Goal: Task Accomplishment & Management: Manage account settings

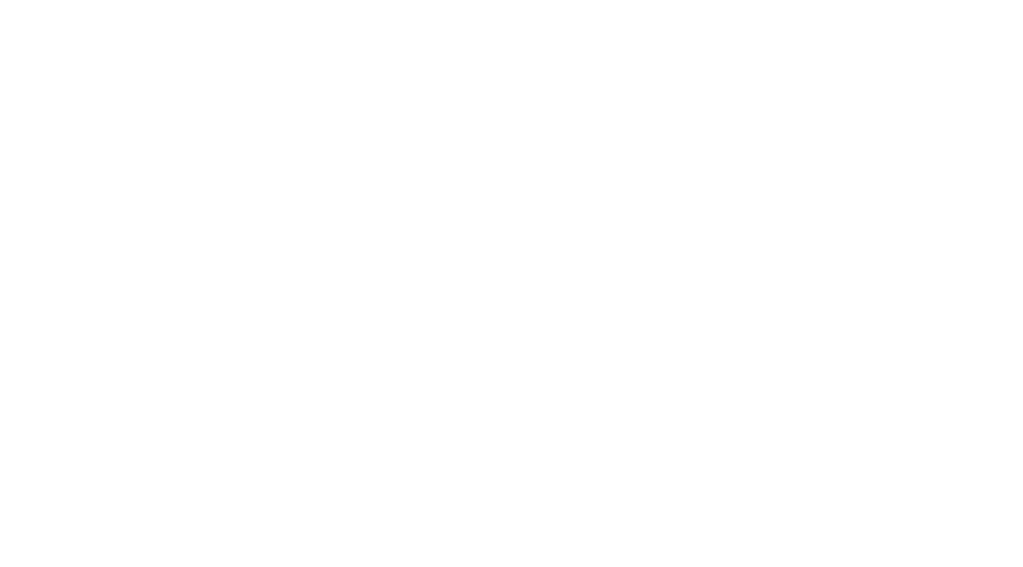
click at [992, 5] on html at bounding box center [511, 2] width 1023 height 5
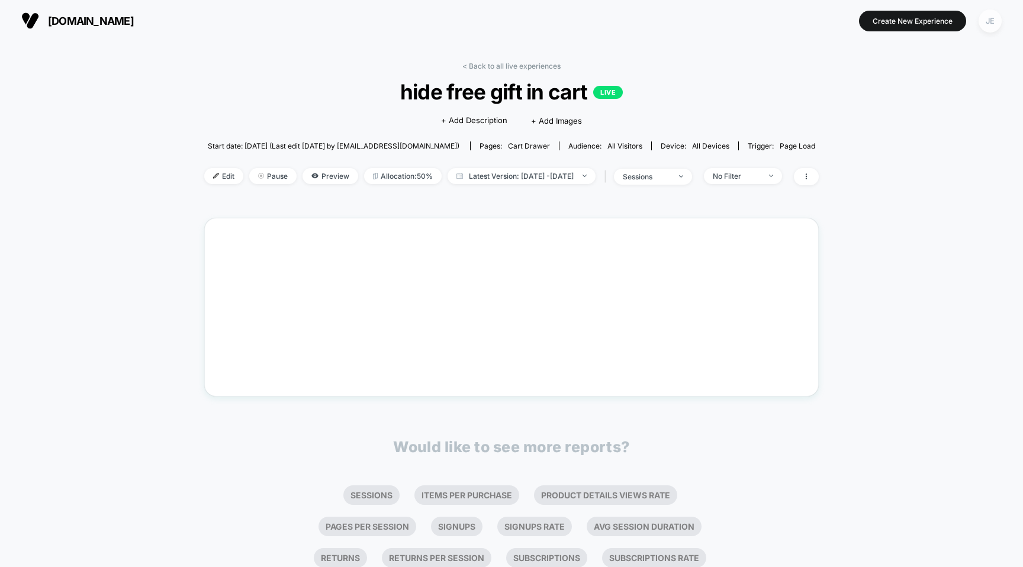
click at [990, 24] on div "JE" at bounding box center [990, 20] width 23 height 23
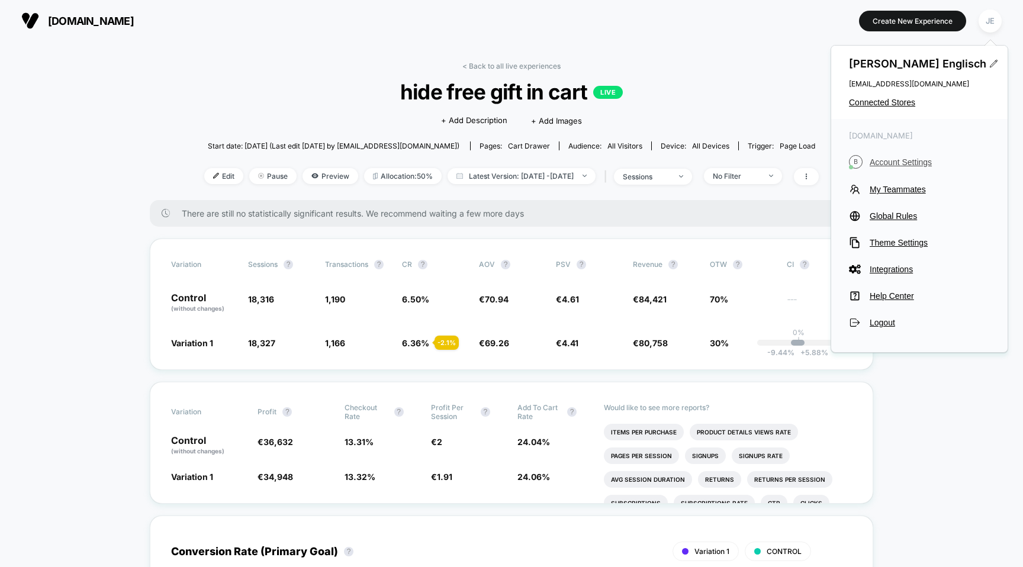
click at [912, 164] on span "Account Settings" at bounding box center [930, 161] width 120 height 9
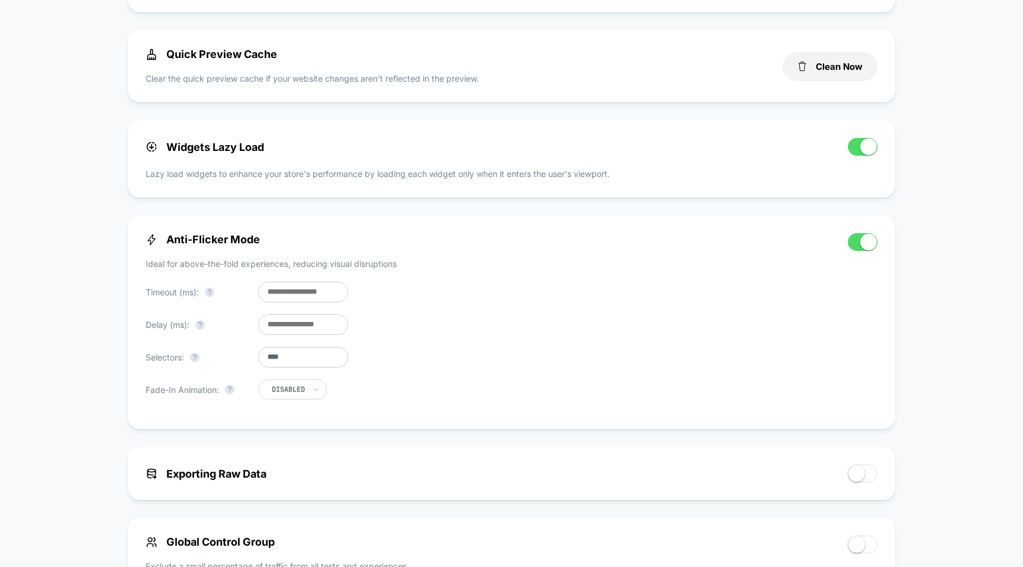
scroll to position [528, 0]
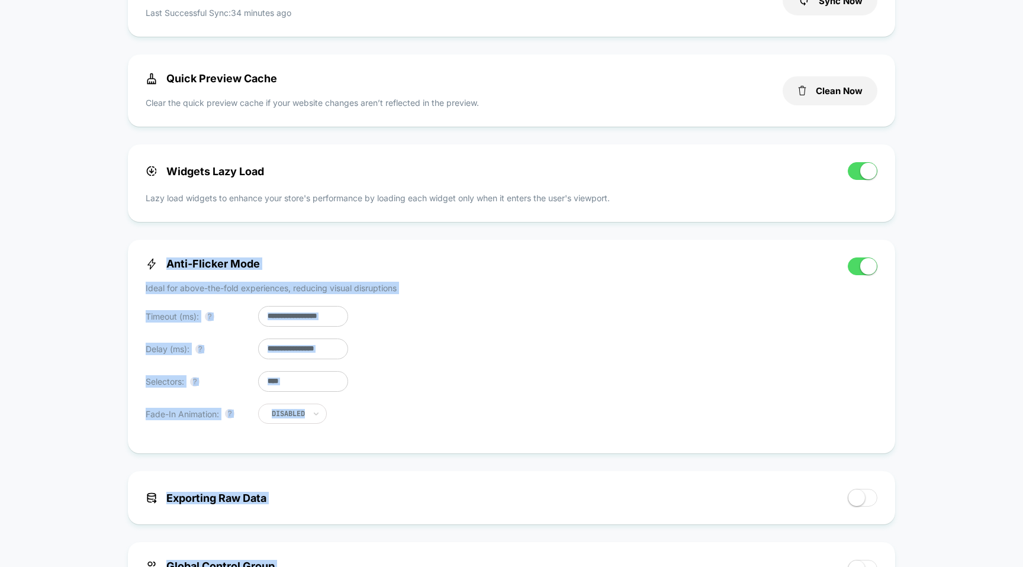
click at [1005, 459] on div "< Back to Homepage [DOMAIN_NAME] Account Settings Your subscription is Active P…" at bounding box center [511, 291] width 1023 height 1556
click at [929, 458] on div "< Back to Homepage [DOMAIN_NAME] Account Settings Your subscription is Active P…" at bounding box center [511, 291] width 1023 height 1556
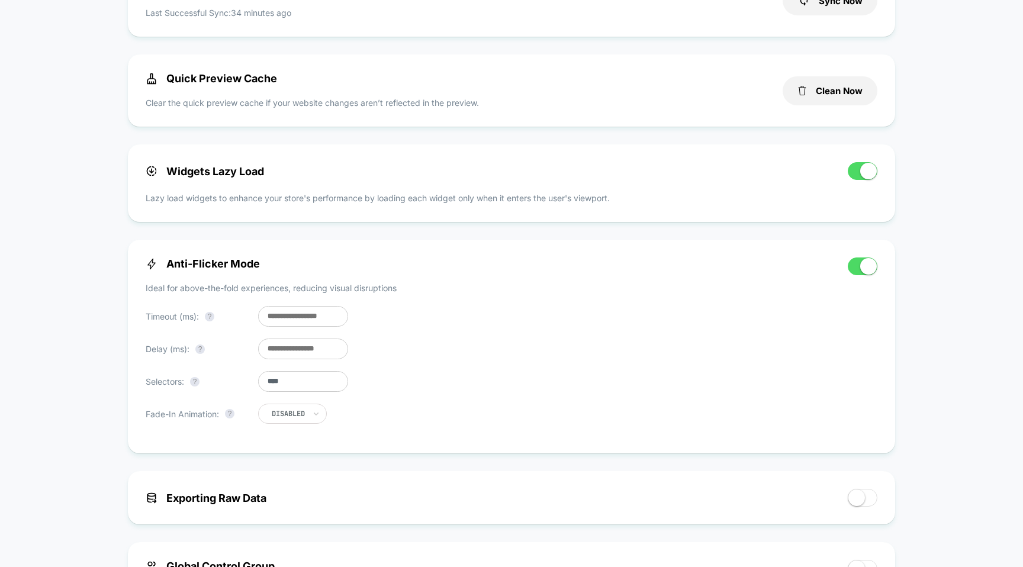
click at [309, 327] on input "***" at bounding box center [303, 316] width 90 height 21
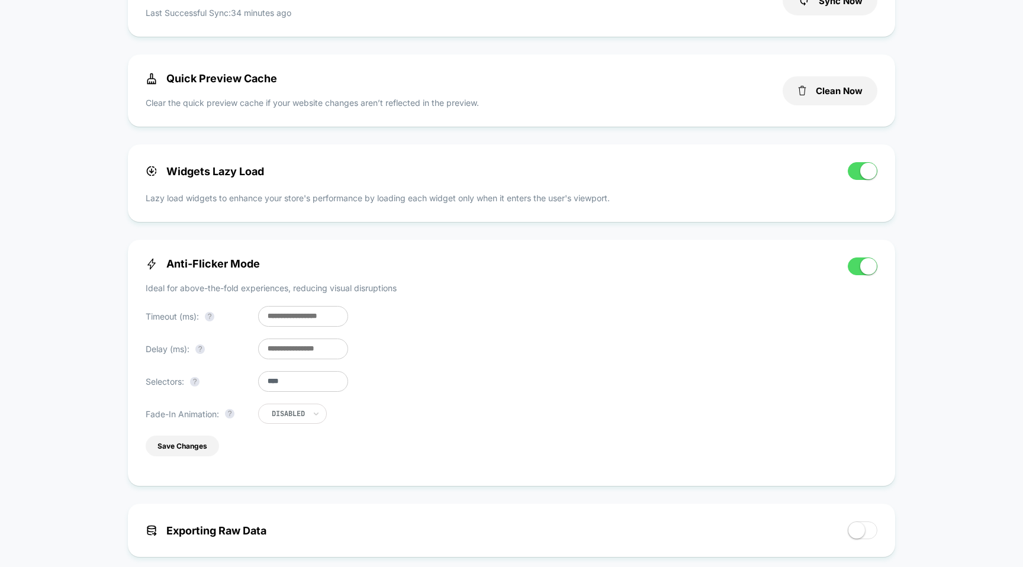
type input "*"
type input "***"
click at [153, 468] on div "Anti-Flicker Mode Ideal for above-the-fold experiences, reducing visual disrupt…" at bounding box center [491, 363] width 690 height 211
click at [170, 454] on button "Save Changes" at bounding box center [182, 446] width 73 height 21
